Goal: Task Accomplishment & Management: Manage account settings

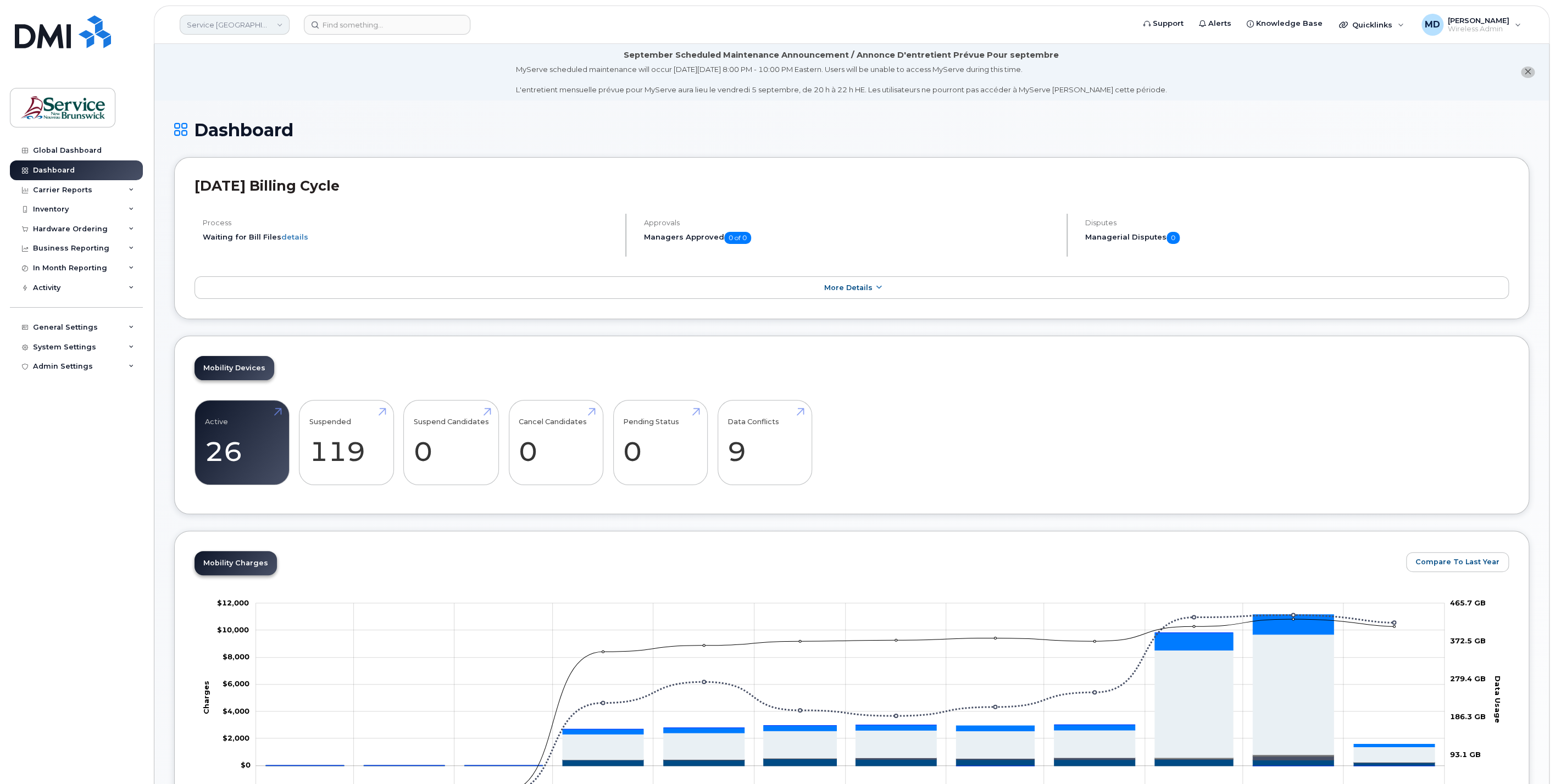
click at [215, 29] on link "Service New Brunswick (SNB)" at bounding box center [234, 25] width 110 height 20
click at [235, 195] on link "HHN (SNB)" at bounding box center [262, 201] width 162 height 22
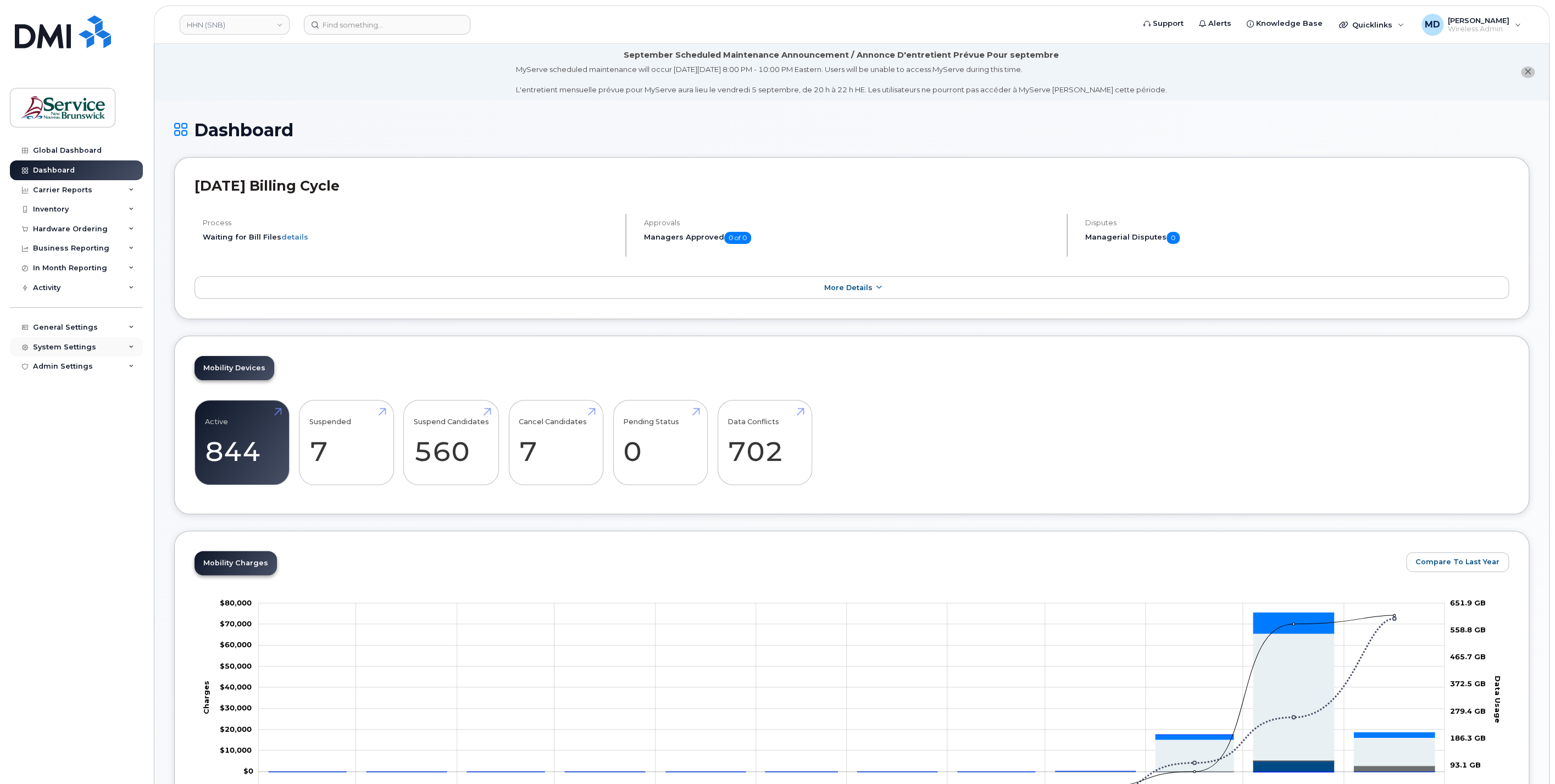
click at [73, 352] on div "System Settings" at bounding box center [76, 347] width 133 height 20
click at [56, 515] on div "Users" at bounding box center [49, 514] width 23 height 10
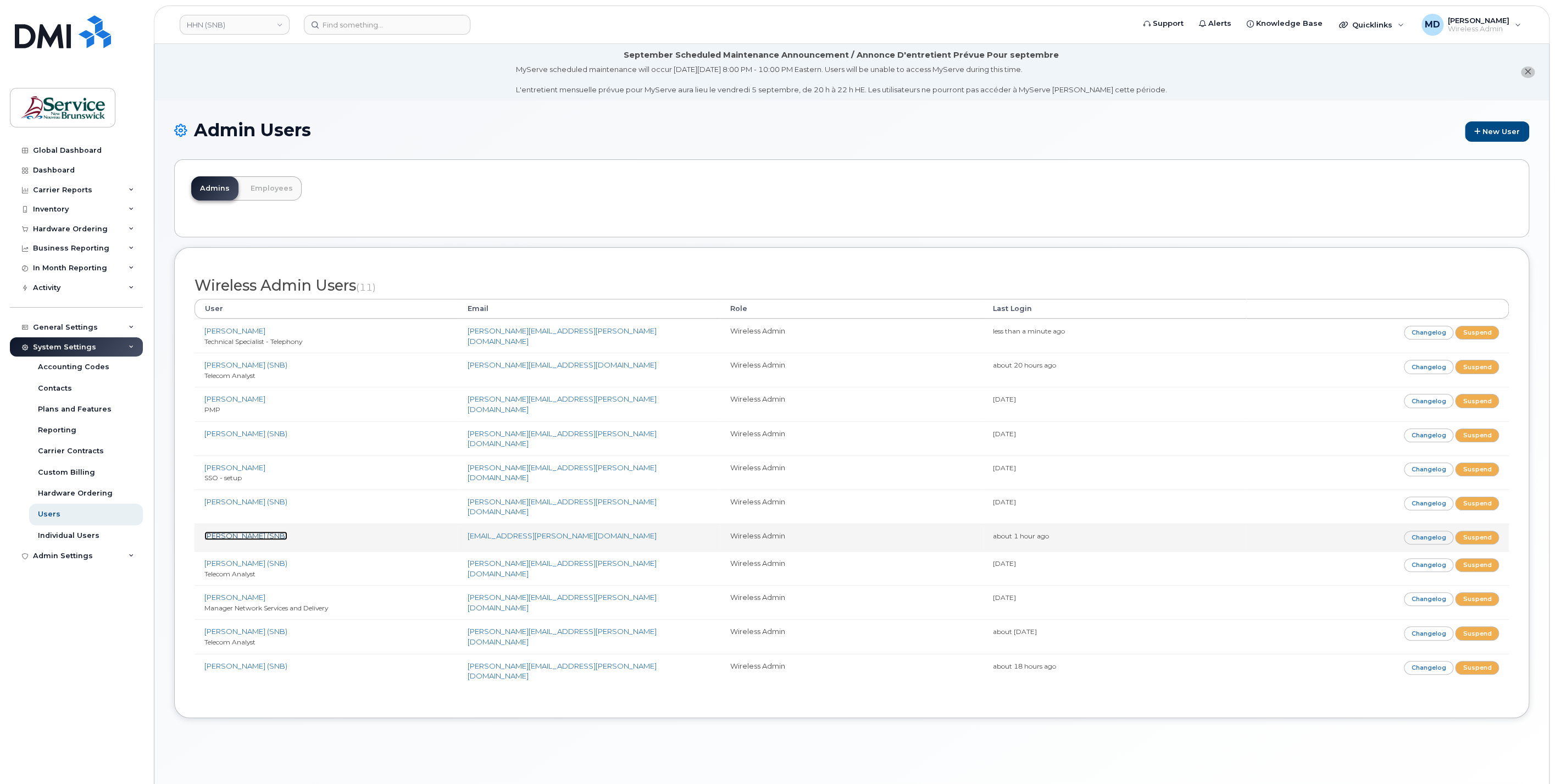
click at [261, 531] on link "LeBlanc, Ben (SNB)" at bounding box center [245, 535] width 83 height 9
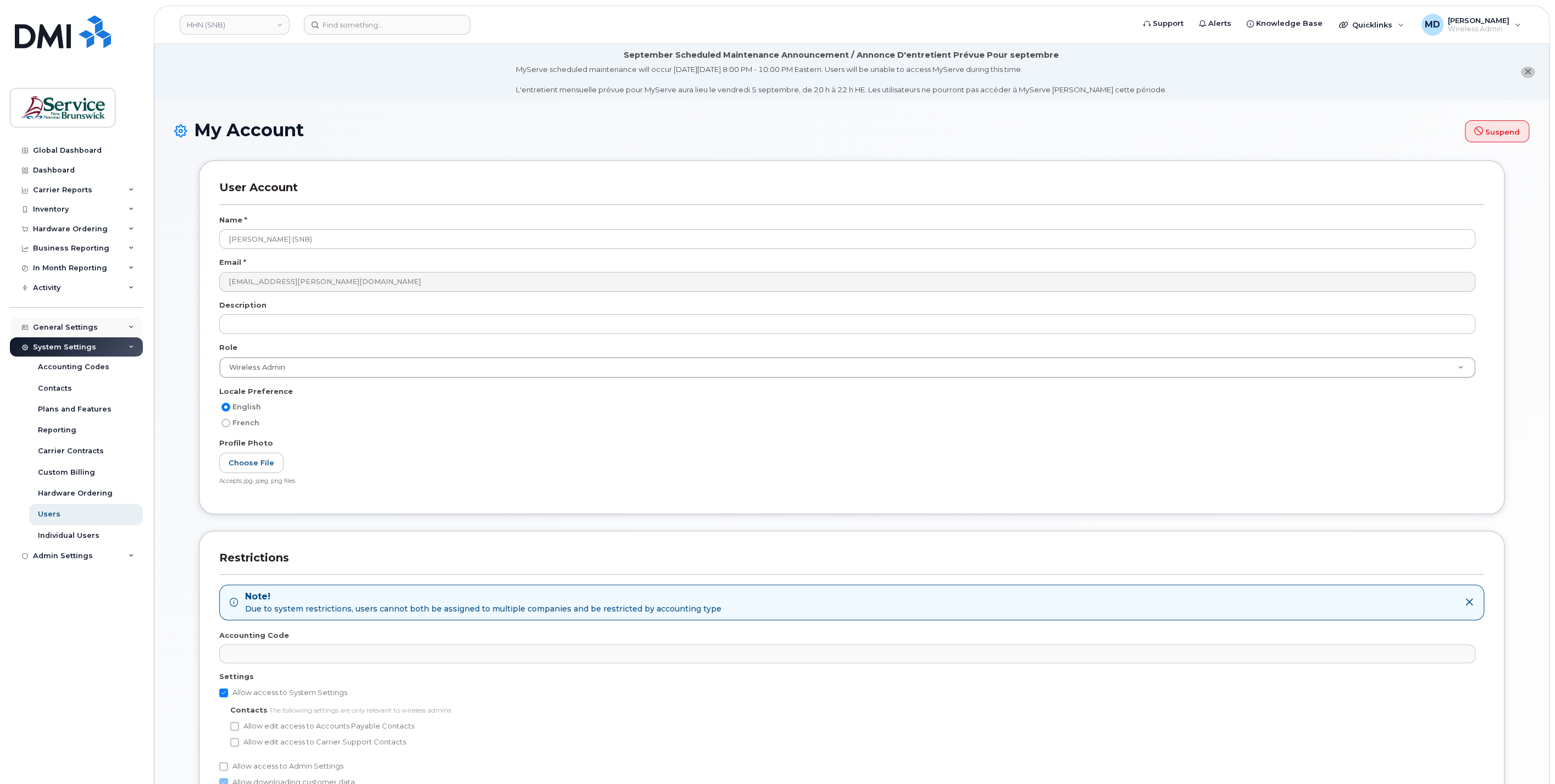
click at [88, 328] on div "General Settings" at bounding box center [65, 328] width 65 height 9
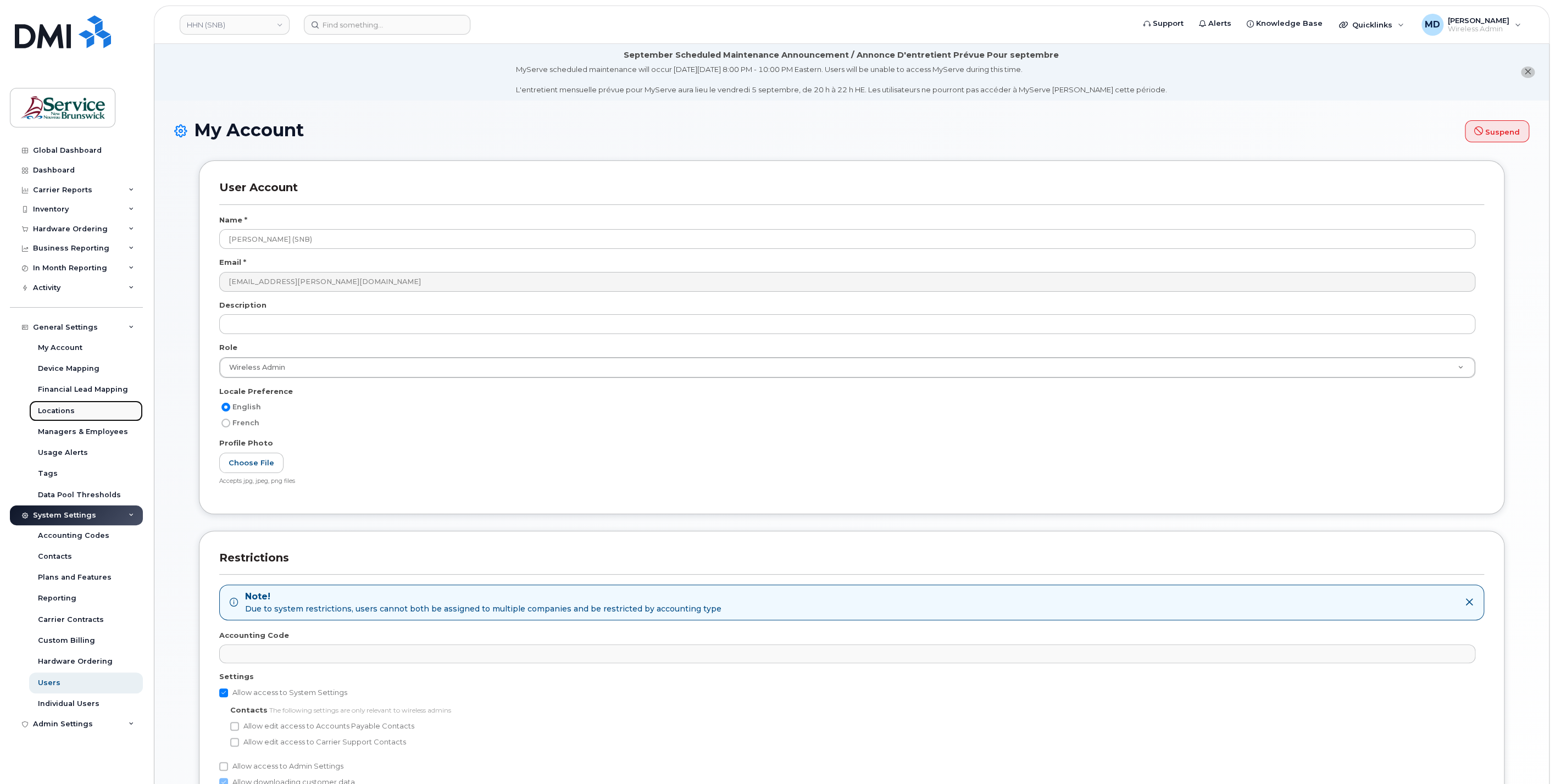
click at [60, 408] on div "Locations" at bounding box center [56, 411] width 37 height 10
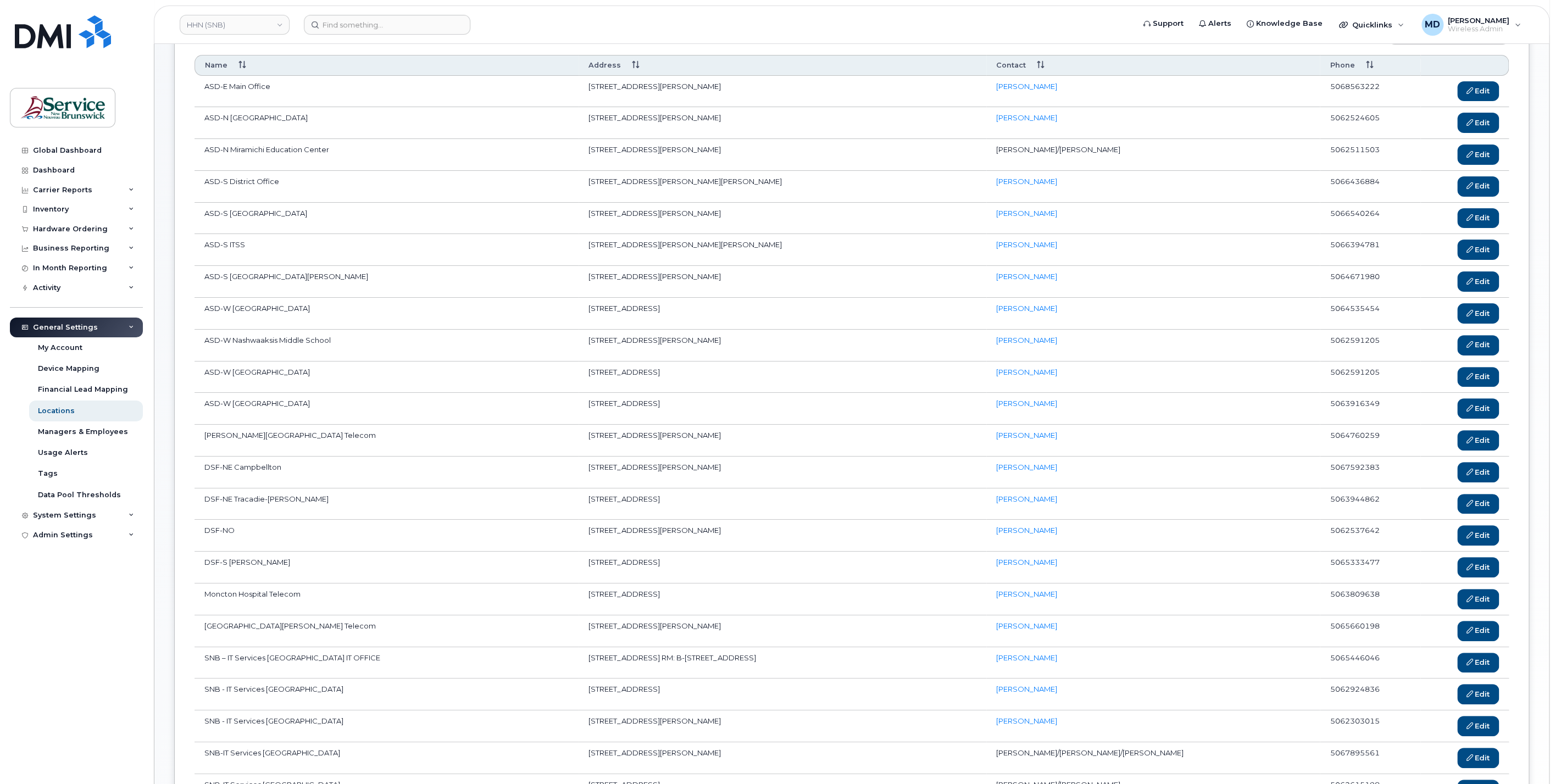
scroll to position [406, 0]
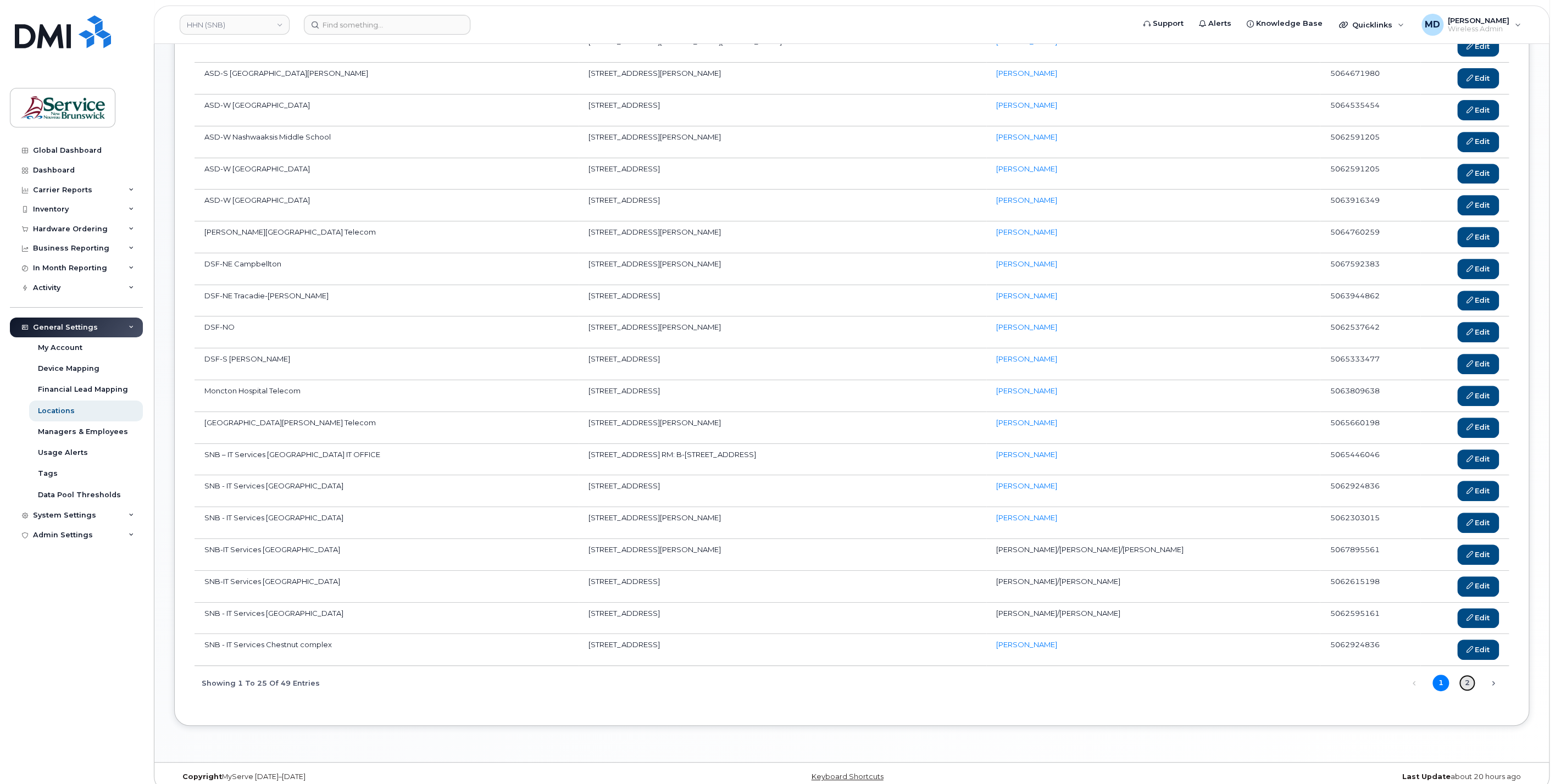
click at [1465, 675] on link "2" at bounding box center [1467, 683] width 16 height 16
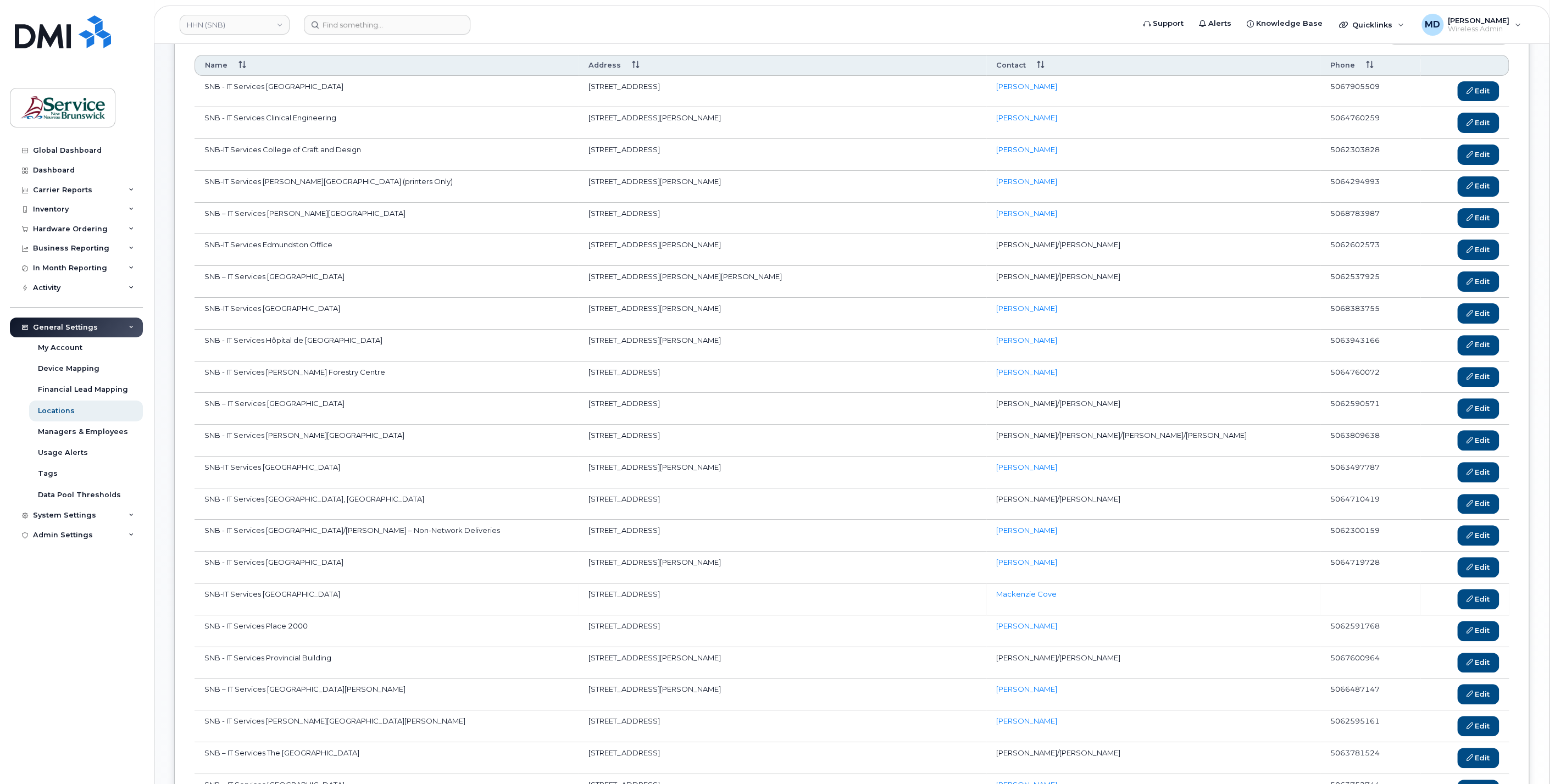
scroll to position [376, 0]
